Goal: Register for event/course

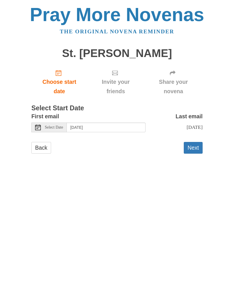
click at [59, 127] on span "Select Date" at bounding box center [54, 128] width 18 height 4
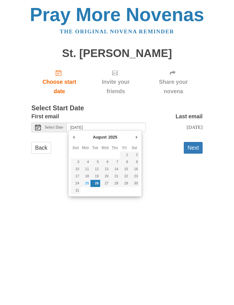
click at [187, 170] on html "Pray More Novenas The original novena reminder St. Jude Novena Choose start dat…" at bounding box center [117, 85] width 234 height 170
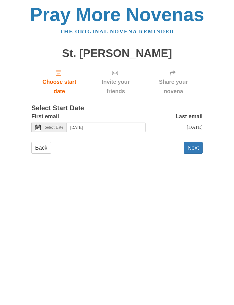
click at [193, 150] on button "Next" at bounding box center [193, 148] width 19 height 12
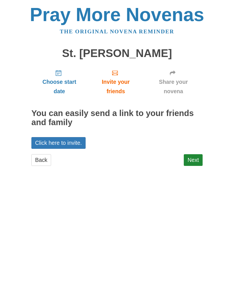
click at [195, 161] on link "Next" at bounding box center [193, 160] width 19 height 12
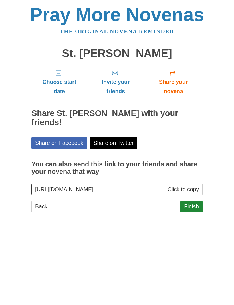
click at [196, 201] on link "Finish" at bounding box center [191, 207] width 22 height 12
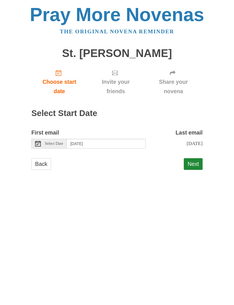
click at [42, 164] on link "Back" at bounding box center [41, 164] width 20 height 12
